Goal: Transaction & Acquisition: Purchase product/service

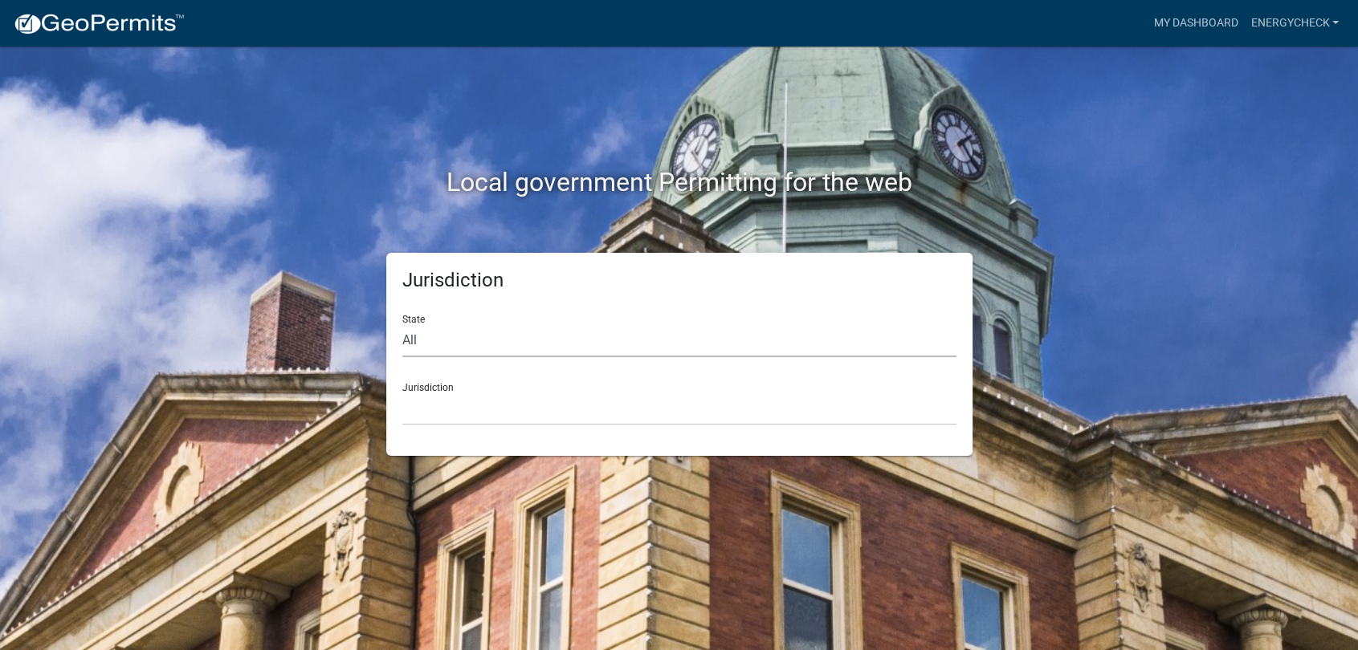
click at [404, 341] on select "All [US_STATE] [US_STATE] [US_STATE] [US_STATE] [US_STATE] [US_STATE] [US_STATE…" at bounding box center [679, 340] width 554 height 33
select select "[US_STATE]"
click at [402, 324] on select "All [US_STATE] [US_STATE] [US_STATE] [US_STATE] [US_STATE] [US_STATE] [US_STATE…" at bounding box center [679, 340] width 554 height 33
click at [438, 395] on select "City of [GEOGRAPHIC_DATA], [US_STATE] City of [GEOGRAPHIC_DATA], [US_STATE] Cit…" at bounding box center [679, 409] width 554 height 33
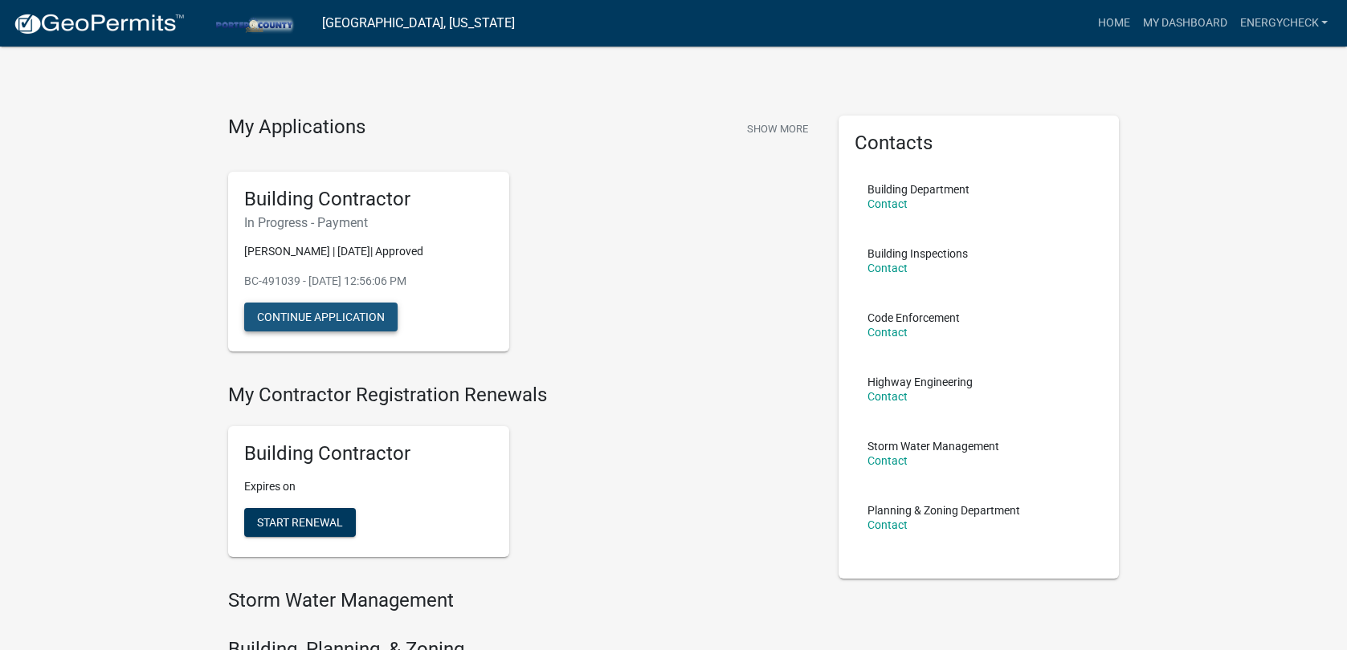
click at [376, 319] on button "Continue Application" at bounding box center [320, 317] width 153 height 29
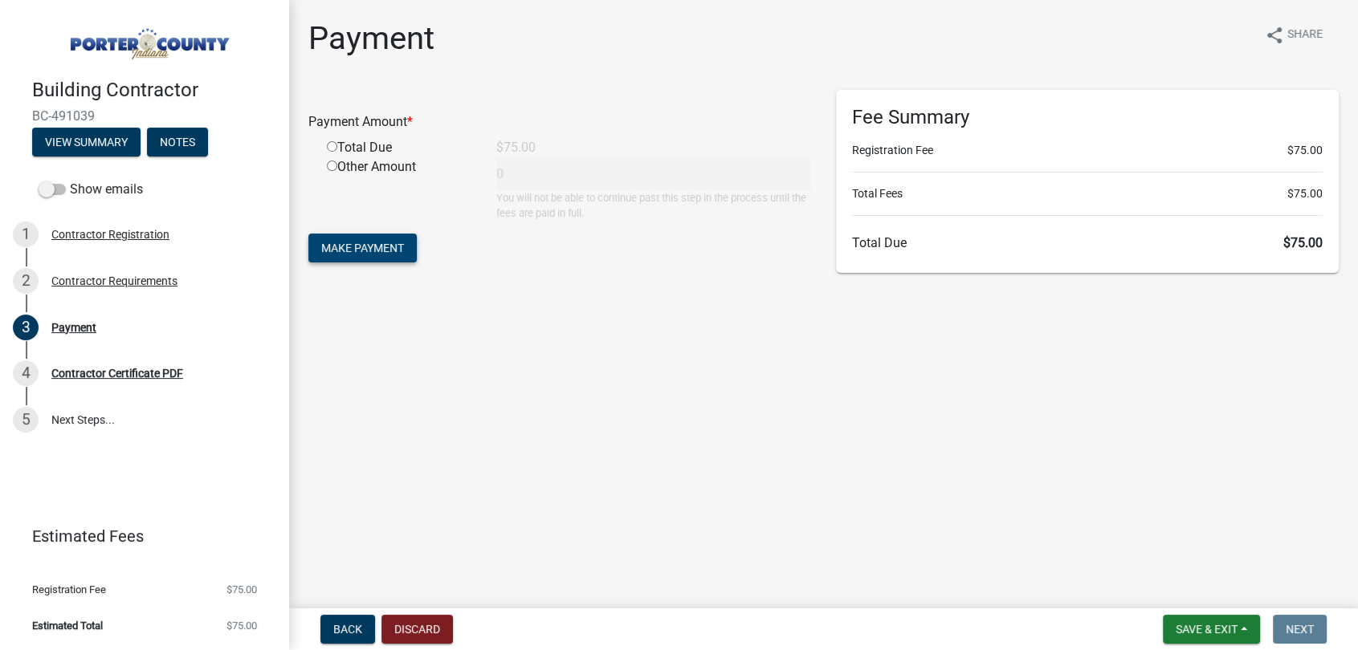
click at [345, 247] on span "Make Payment" at bounding box center [362, 248] width 83 height 13
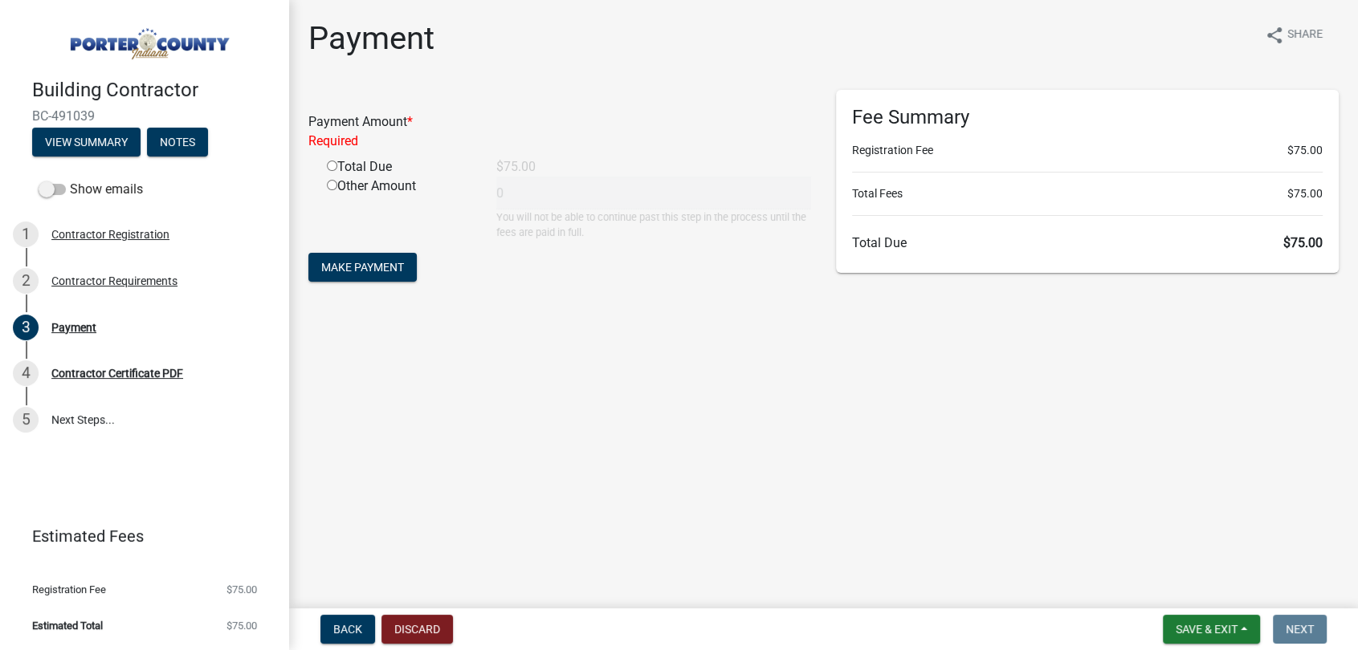
click at [330, 164] on input "radio" at bounding box center [332, 166] width 10 height 10
radio input "true"
type input "75"
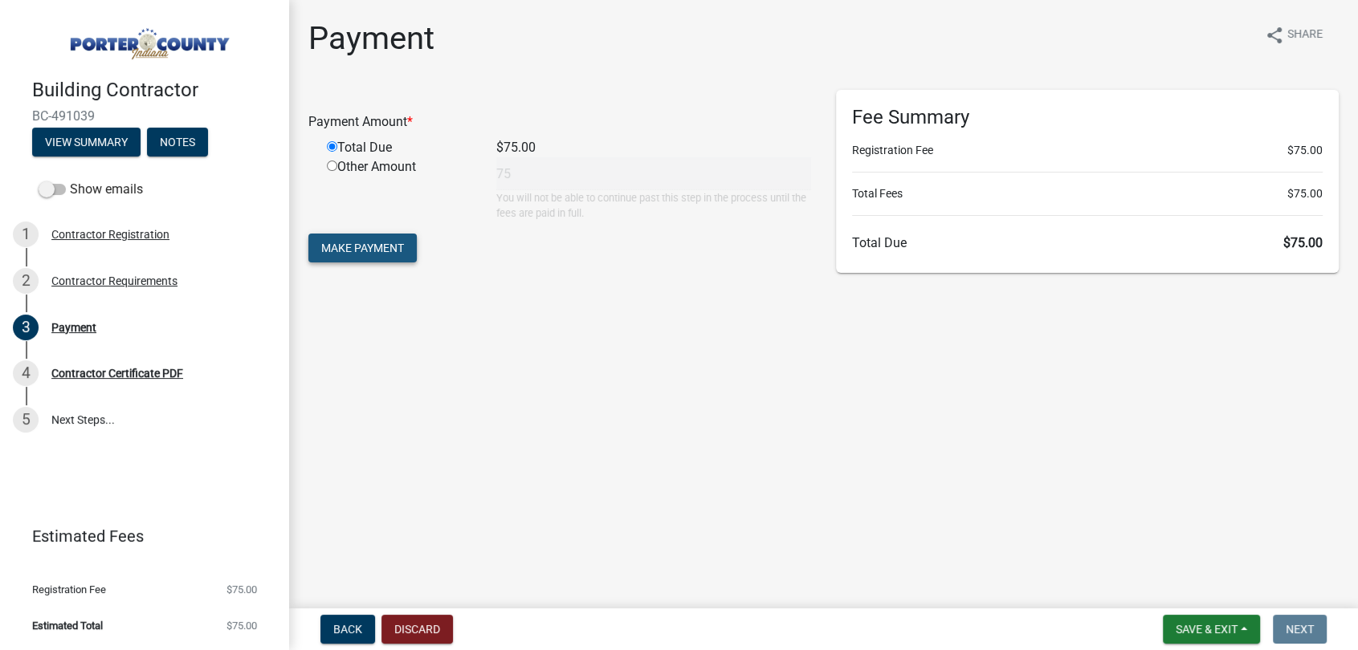
click at [377, 252] on span "Make Payment" at bounding box center [362, 248] width 83 height 13
